Goal: Check status

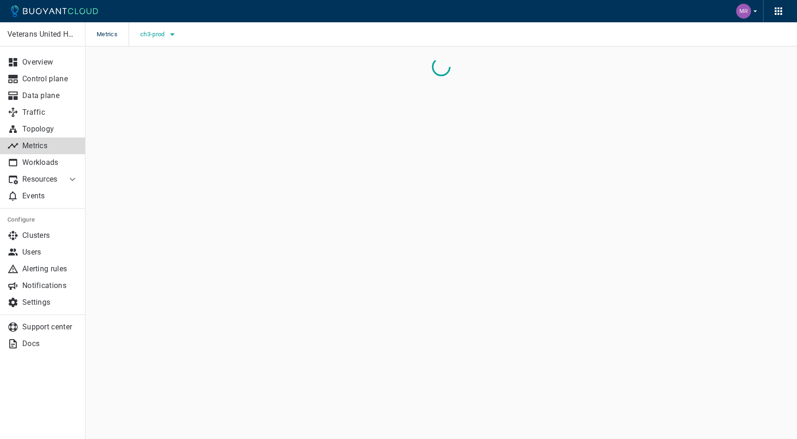
click at [169, 39] on icon "button" at bounding box center [172, 34] width 11 height 11
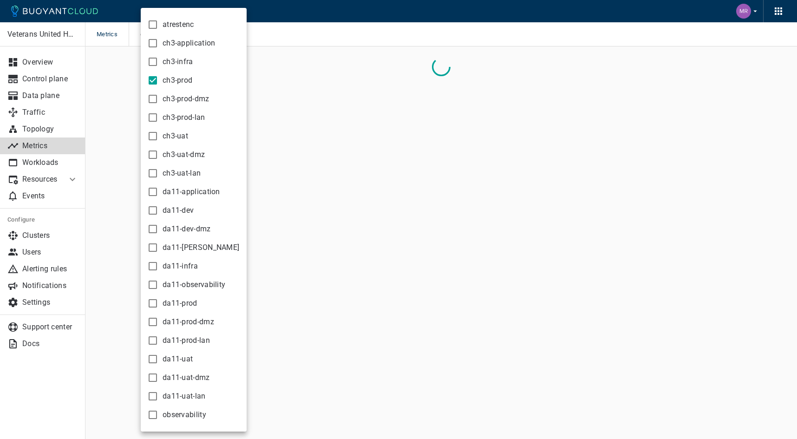
click at [288, 34] on div at bounding box center [398, 219] width 797 height 439
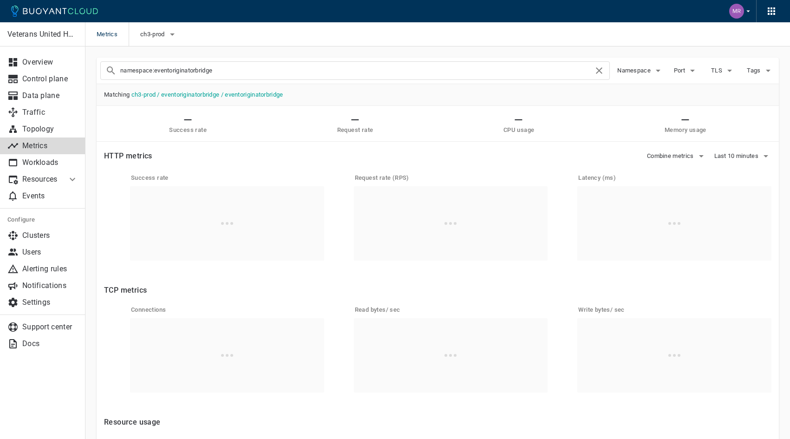
click at [279, 27] on div "Metrics ch3-prod" at bounding box center [437, 34] width 704 height 24
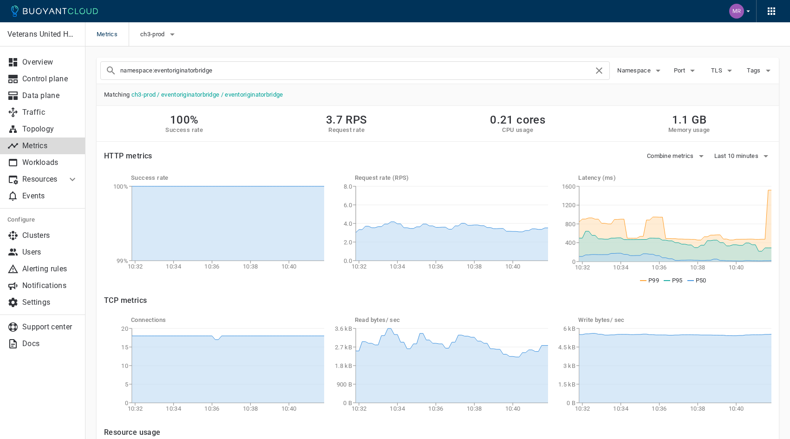
click at [247, 72] on input "namespace:eventoriginatorbridge" at bounding box center [356, 70] width 473 height 13
click at [167, 32] on icon "button" at bounding box center [172, 34] width 11 height 11
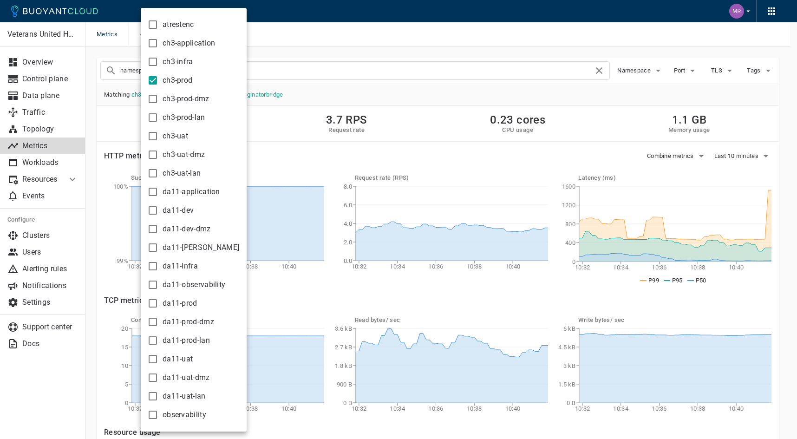
click at [149, 302] on input "da11-prod" at bounding box center [152, 303] width 11 height 11
checkbox input "true"
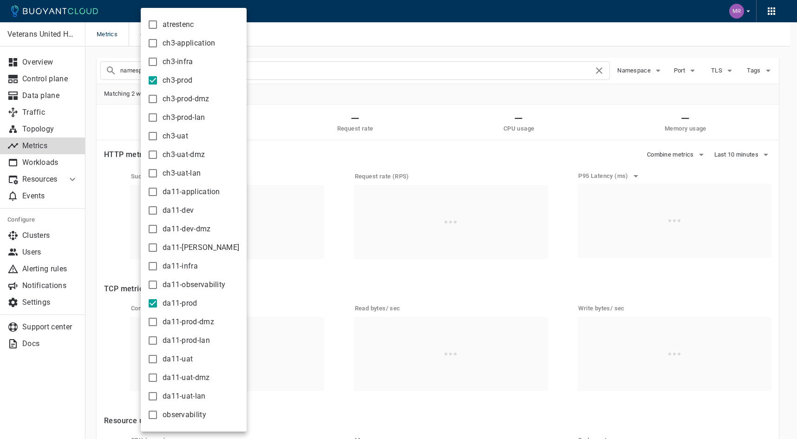
click at [312, 91] on div at bounding box center [398, 219] width 797 height 439
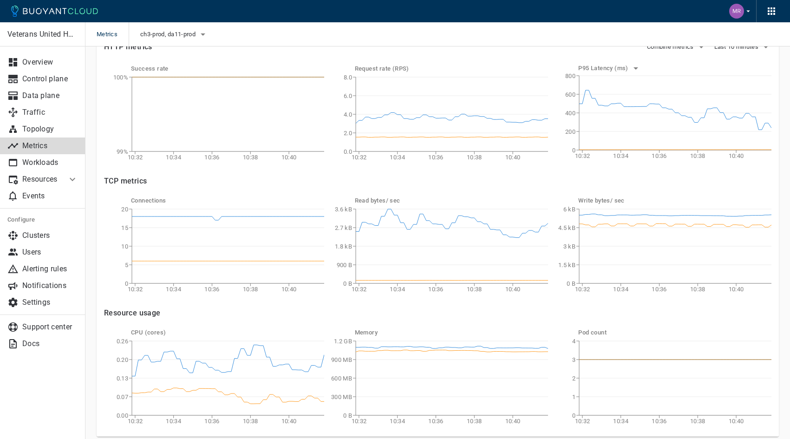
scroll to position [143, 0]
